Goal: Information Seeking & Learning: Learn about a topic

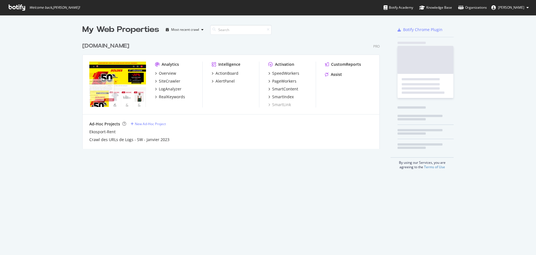
scroll to position [109, 298]
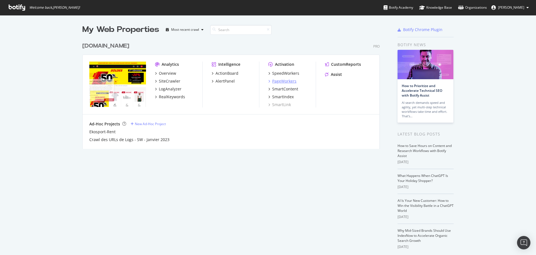
click at [277, 81] on div "PageWorkers" at bounding box center [284, 81] width 24 height 6
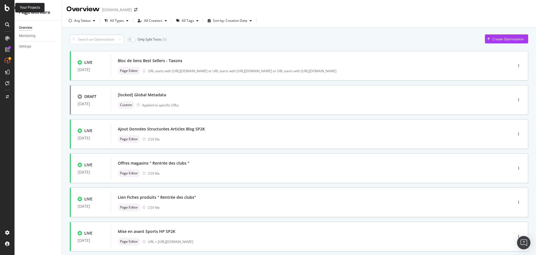
click at [5, 7] on icon at bounding box center [7, 7] width 5 height 7
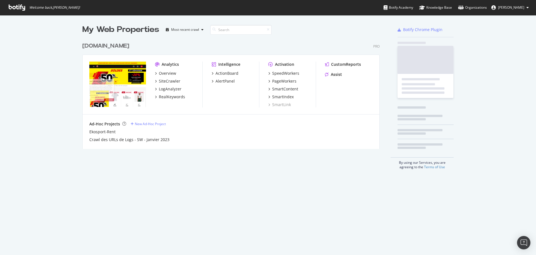
scroll to position [250, 528]
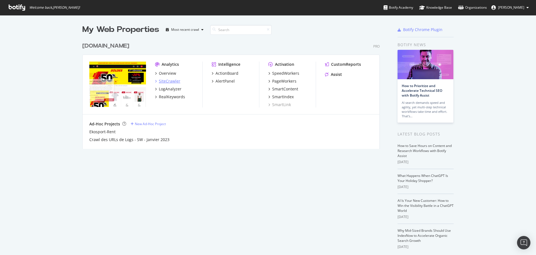
click at [167, 81] on div "SiteCrawler" at bounding box center [170, 81] width 22 height 6
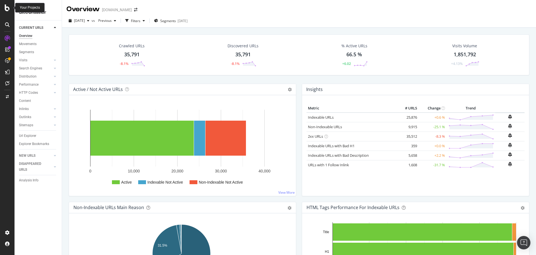
click at [8, 9] on icon at bounding box center [7, 7] width 5 height 7
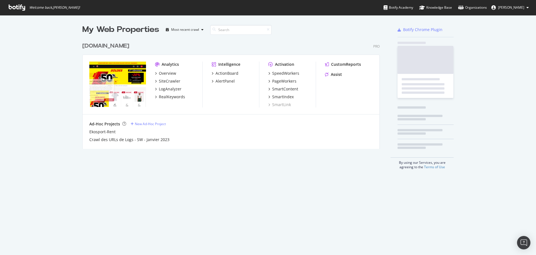
scroll to position [250, 528]
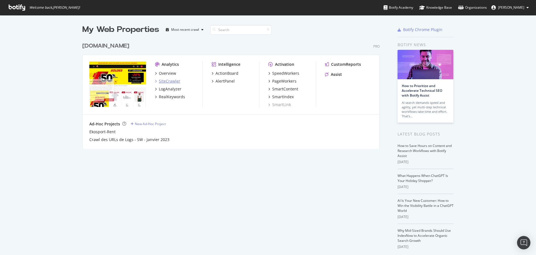
click at [163, 80] on div "SiteCrawler" at bounding box center [170, 81] width 22 height 6
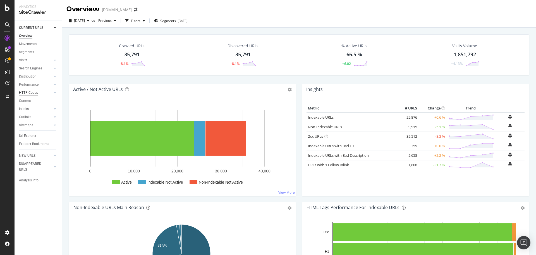
click at [35, 93] on div "HTTP Codes" at bounding box center [28, 93] width 19 height 6
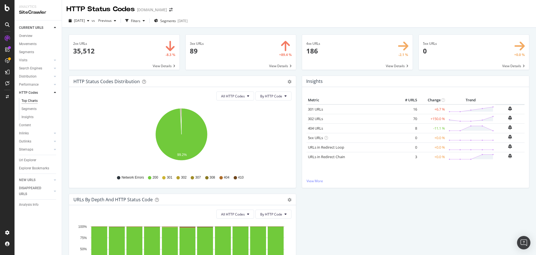
click at [363, 50] on span at bounding box center [357, 52] width 111 height 35
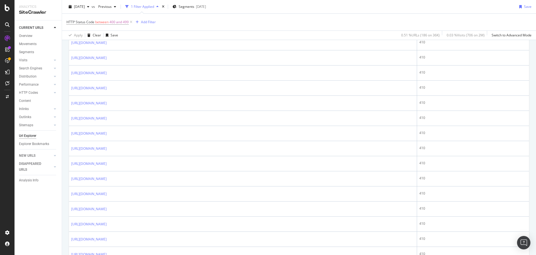
scroll to position [587, 0]
